Goal: Navigation & Orientation: Find specific page/section

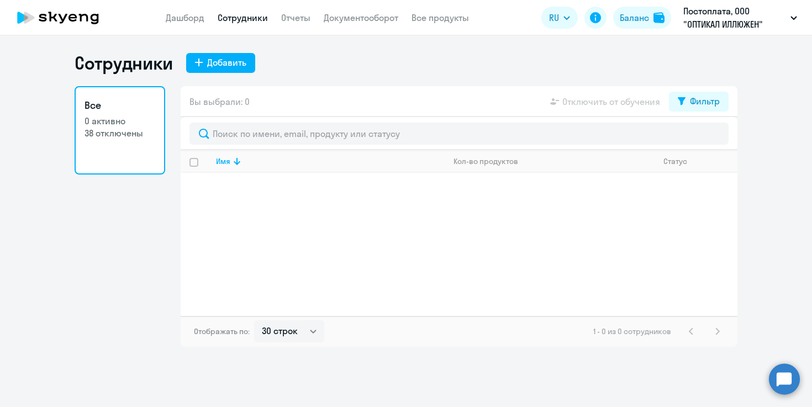
select select "30"
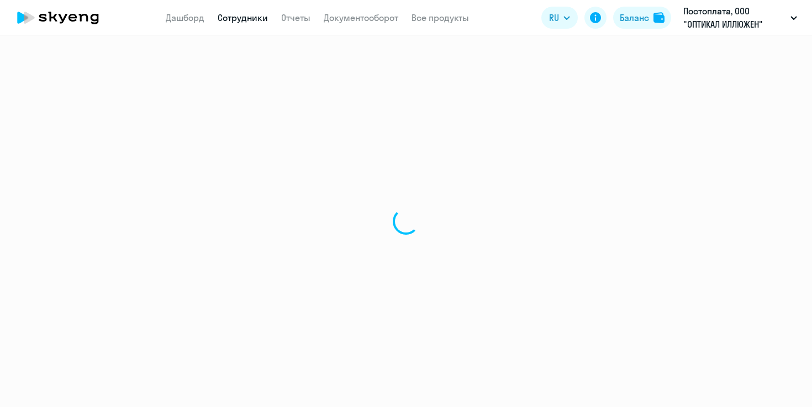
select select "30"
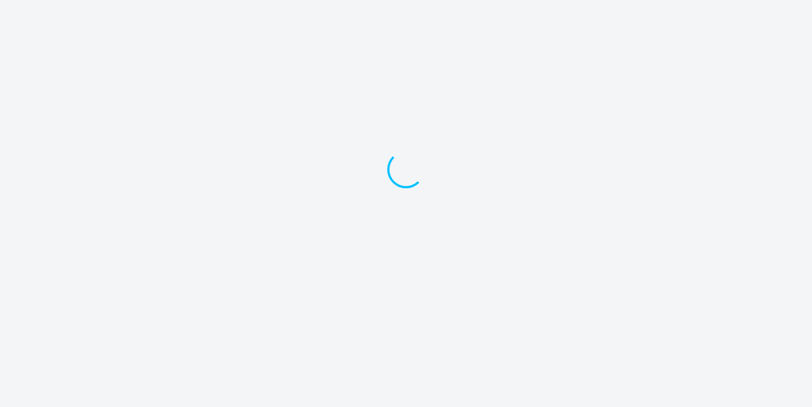
select select "30"
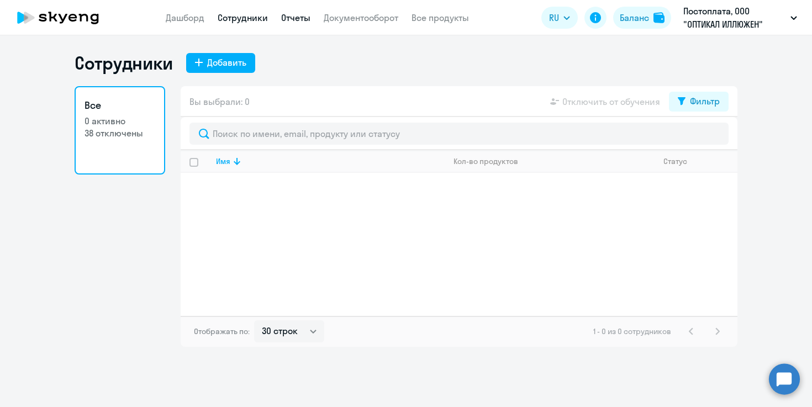
click at [301, 21] on link "Отчеты" at bounding box center [295, 17] width 29 height 11
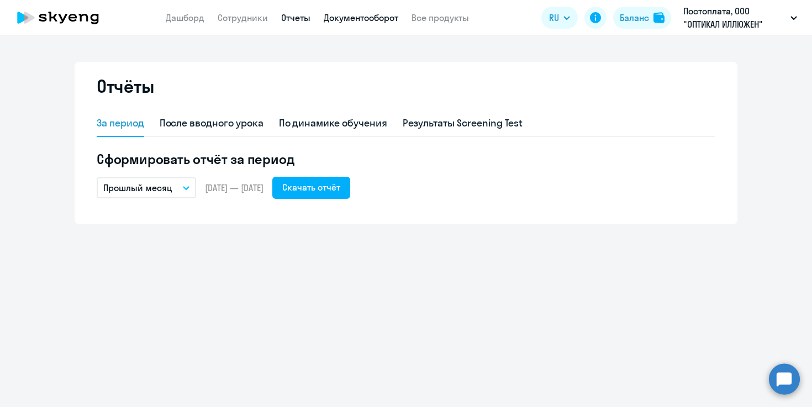
click at [371, 18] on link "Документооборот" at bounding box center [361, 17] width 75 height 11
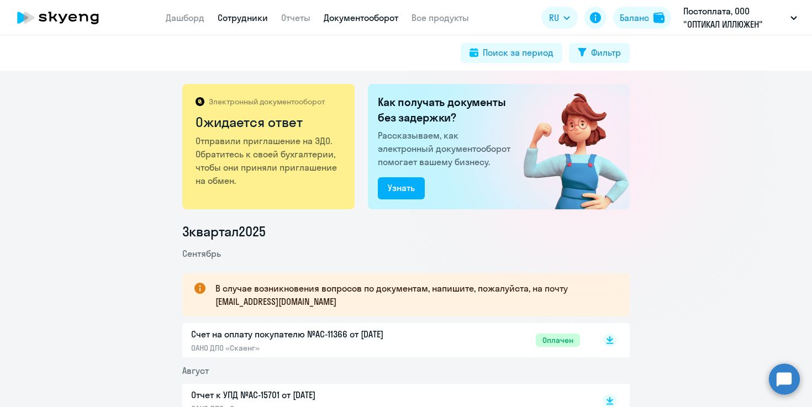
click at [234, 15] on link "Сотрудники" at bounding box center [243, 17] width 50 height 11
select select "30"
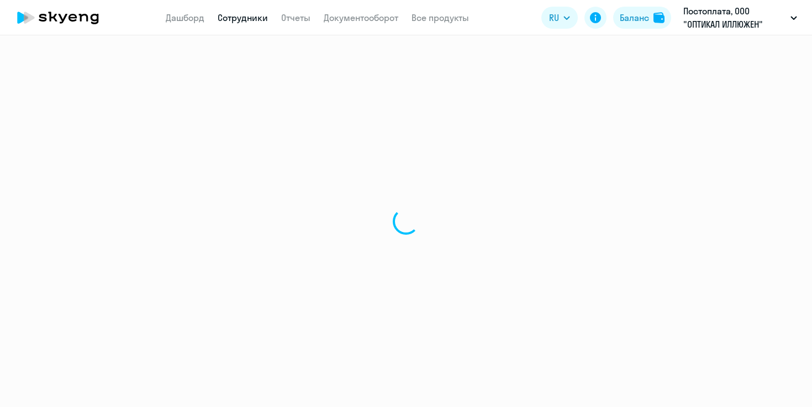
select select "30"
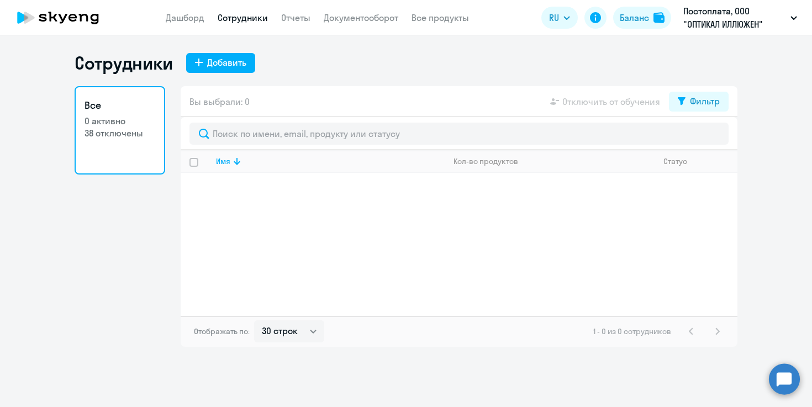
click at [262, 271] on div "Имя Кол-во продуктов Статус" at bounding box center [459, 233] width 557 height 166
click at [118, 153] on link "Все 0 активно 38 отключены" at bounding box center [120, 130] width 91 height 88
click at [282, 20] on link "Отчеты" at bounding box center [295, 17] width 29 height 11
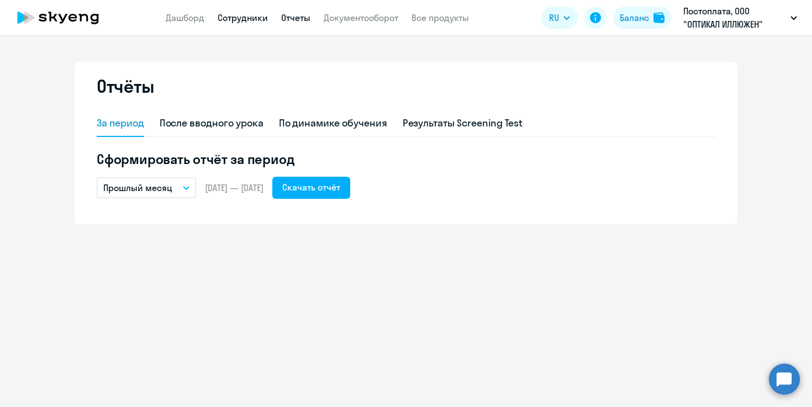
click at [243, 20] on link "Сотрудники" at bounding box center [243, 17] width 50 height 11
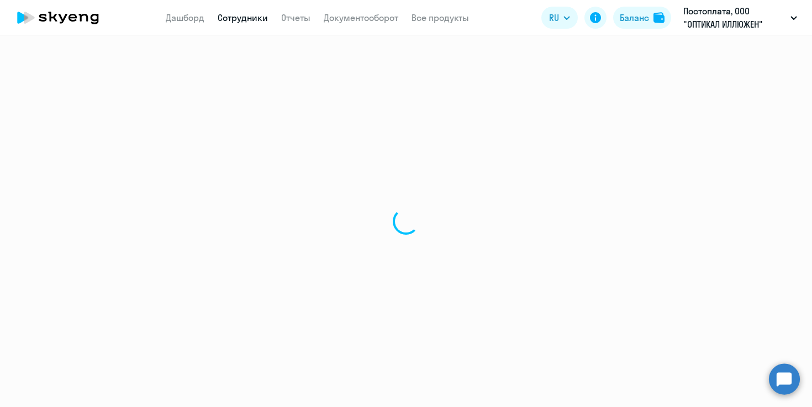
select select "30"
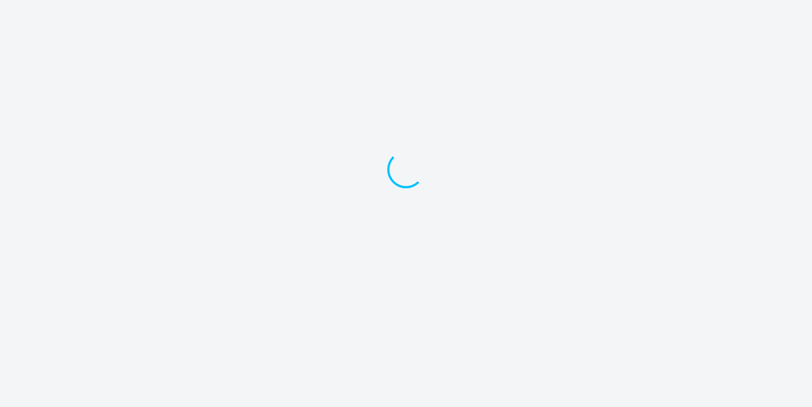
select select "30"
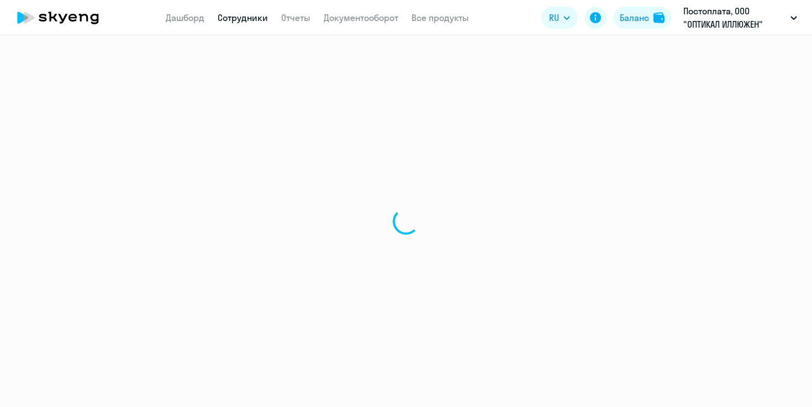
select select "30"
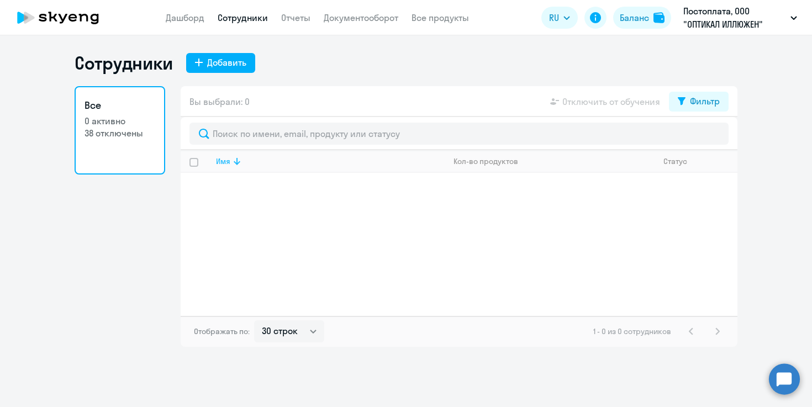
click at [225, 160] on div "Имя" at bounding box center [223, 161] width 14 height 10
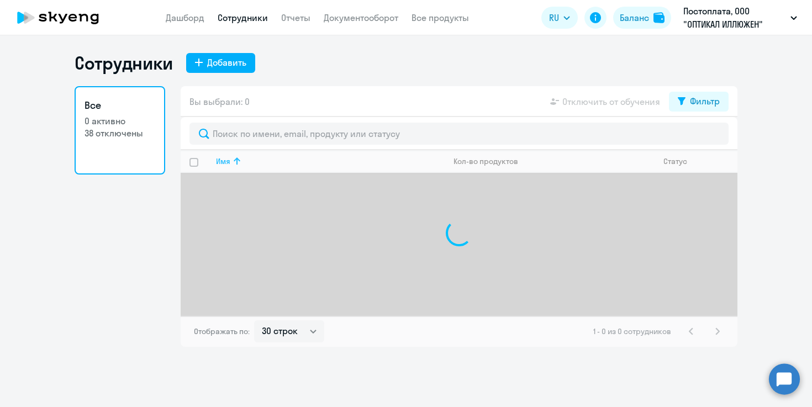
click at [225, 160] on div "Имя" at bounding box center [223, 161] width 14 height 10
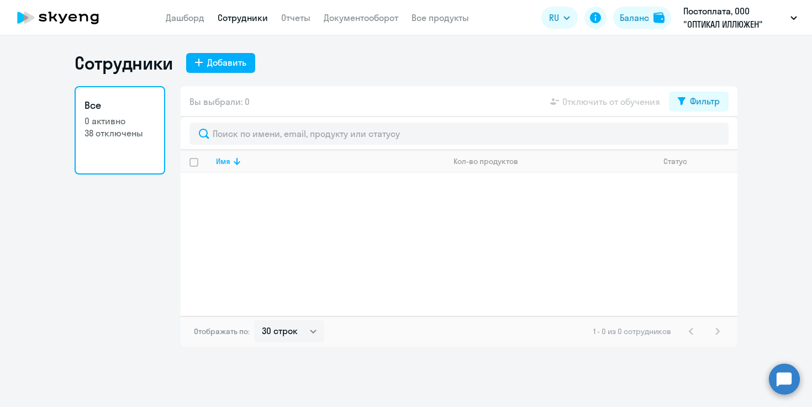
click at [121, 131] on p "38 отключены" at bounding box center [120, 133] width 71 height 12
